Goal: Task Accomplishment & Management: Complete application form

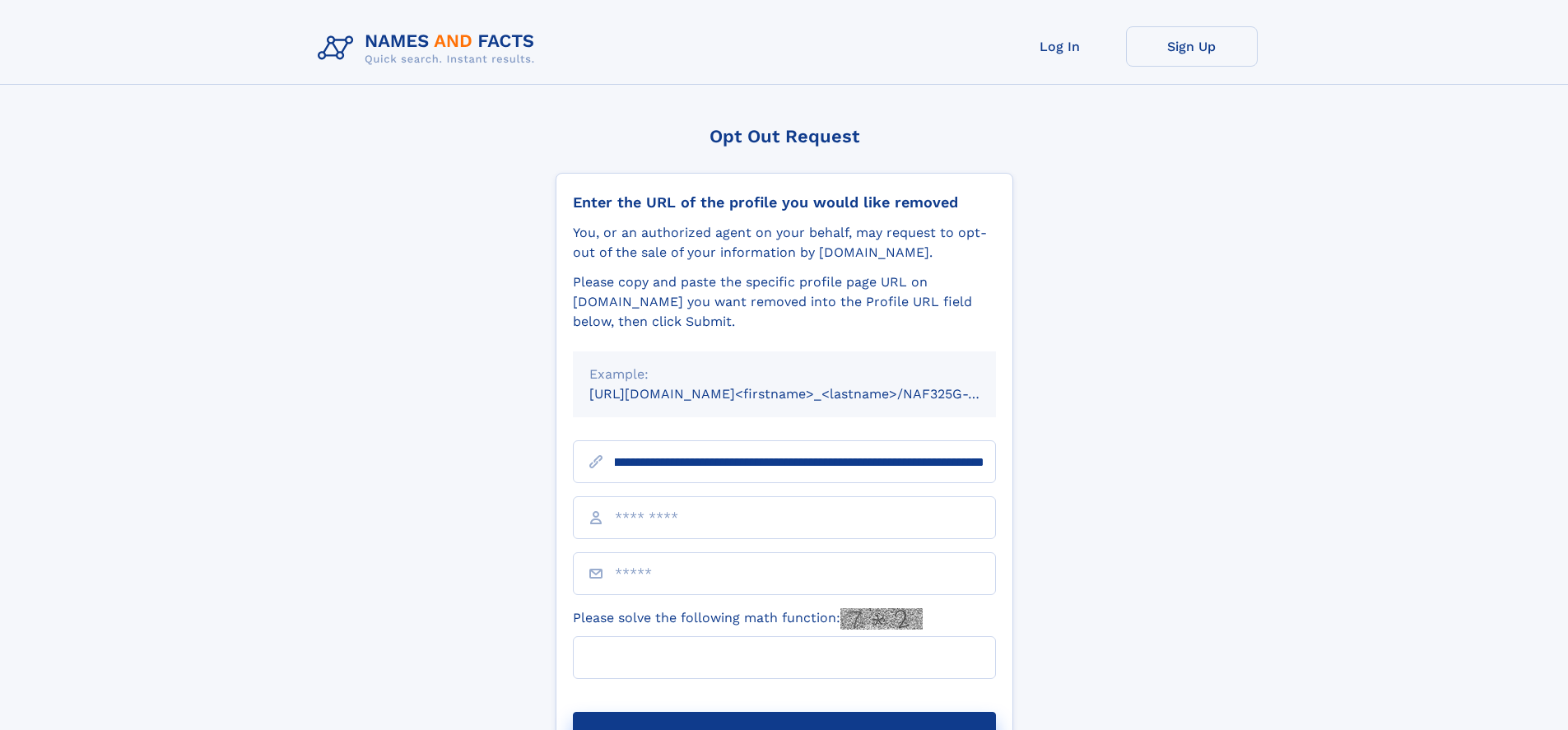
scroll to position [0, 217]
type input "**********"
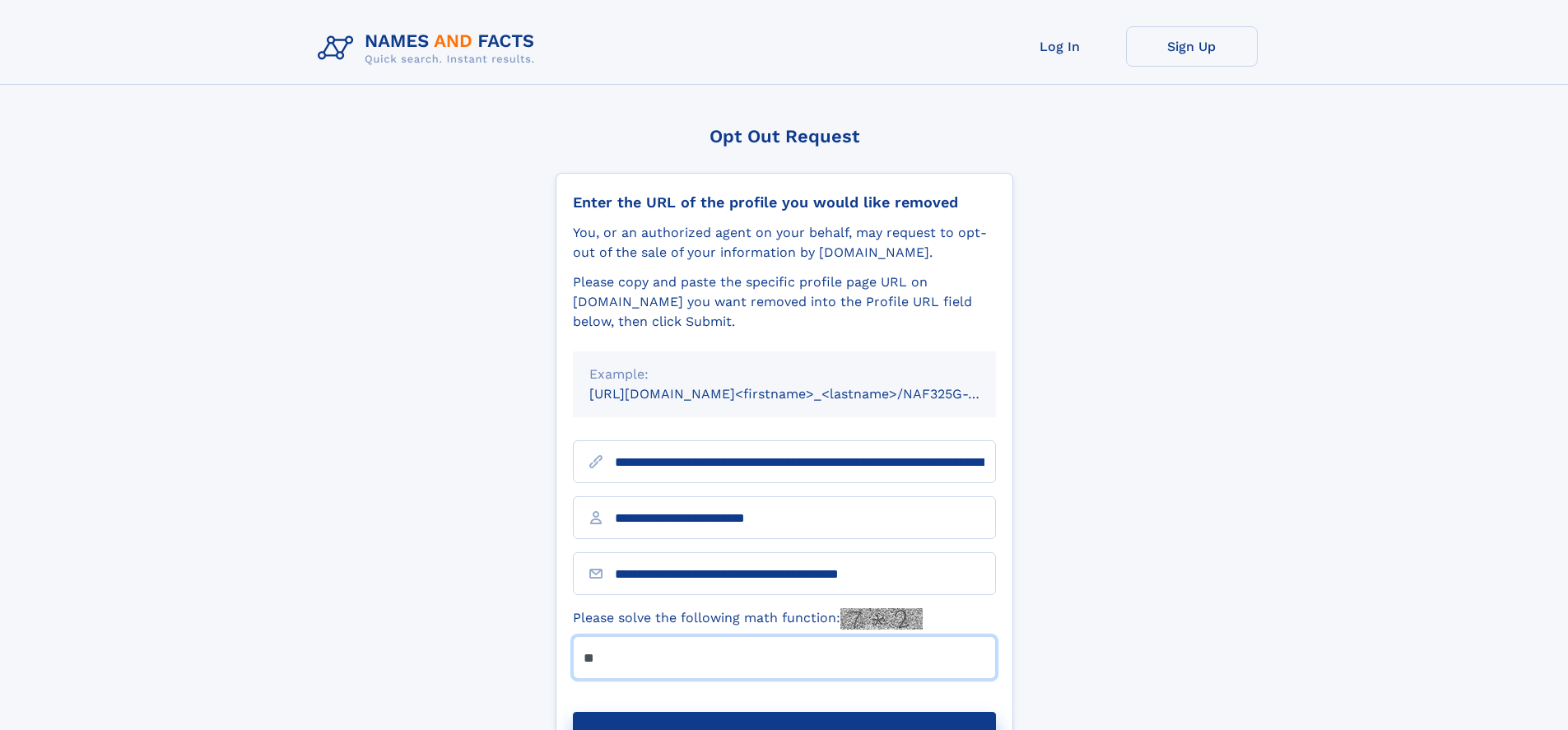
type input "**"
click at [784, 712] on button "Submit Opt Out Request" at bounding box center [784, 739] width 423 height 53
